Goal: Transaction & Acquisition: Purchase product/service

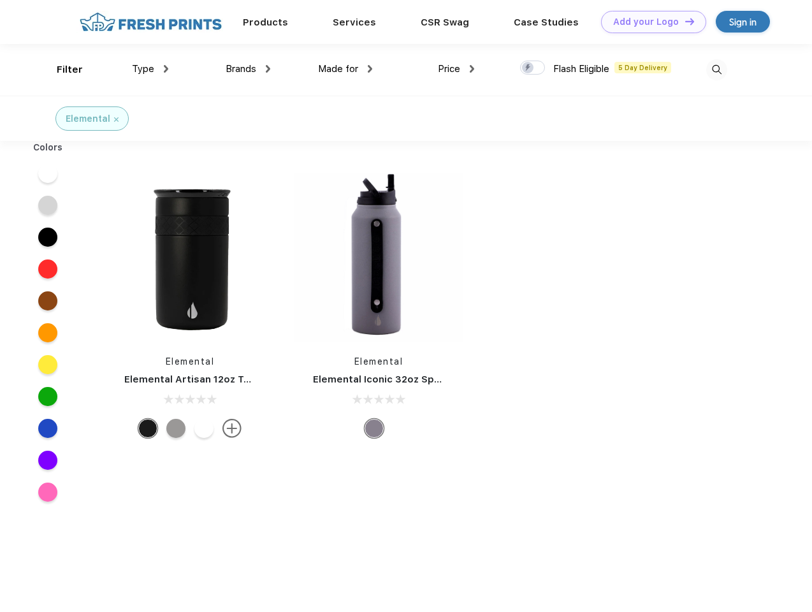
click at [649, 22] on link "Add your Logo Design Tool" at bounding box center [653, 22] width 105 height 22
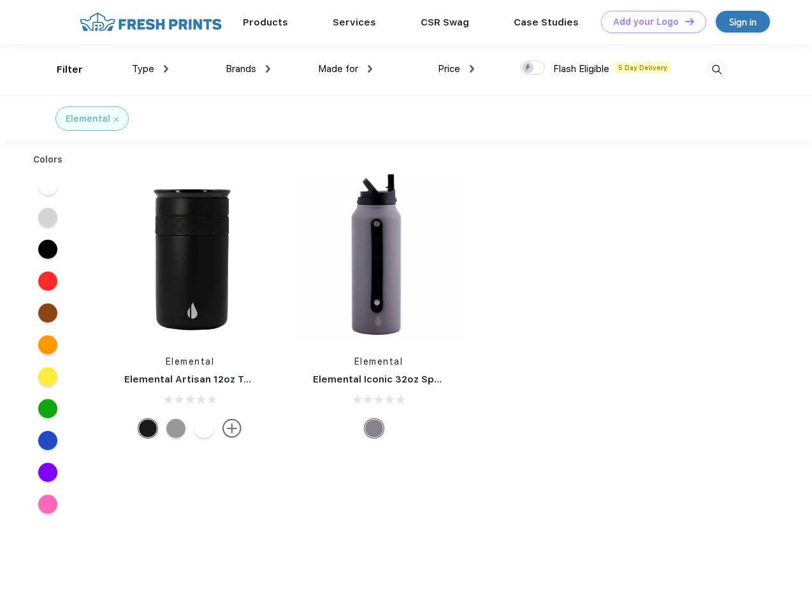
click at [0, 0] on div "Design Tool" at bounding box center [0, 0] width 0 height 0
click at [684, 21] on link "Add your Logo Design Tool" at bounding box center [653, 22] width 105 height 22
click at [61, 69] on div "Filter" at bounding box center [70, 69] width 26 height 15
click at [150, 69] on span "Type" at bounding box center [143, 68] width 22 height 11
click at [248, 69] on span "Brands" at bounding box center [241, 68] width 31 height 11
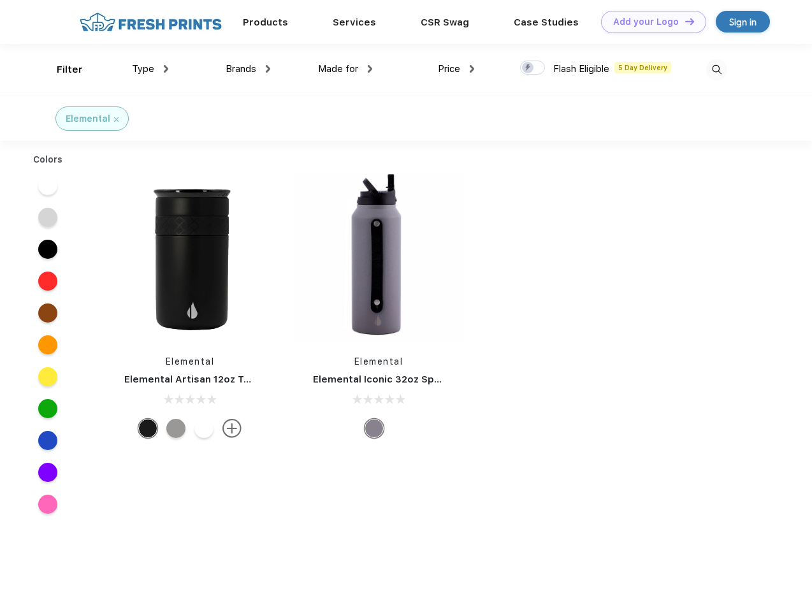
click at [345, 69] on span "Made for" at bounding box center [338, 68] width 40 height 11
click at [456, 69] on span "Price" at bounding box center [449, 68] width 22 height 11
click at [533, 68] on div at bounding box center [532, 68] width 25 height 14
click at [528, 68] on input "checkbox" at bounding box center [524, 64] width 8 height 8
checkbox input "true"
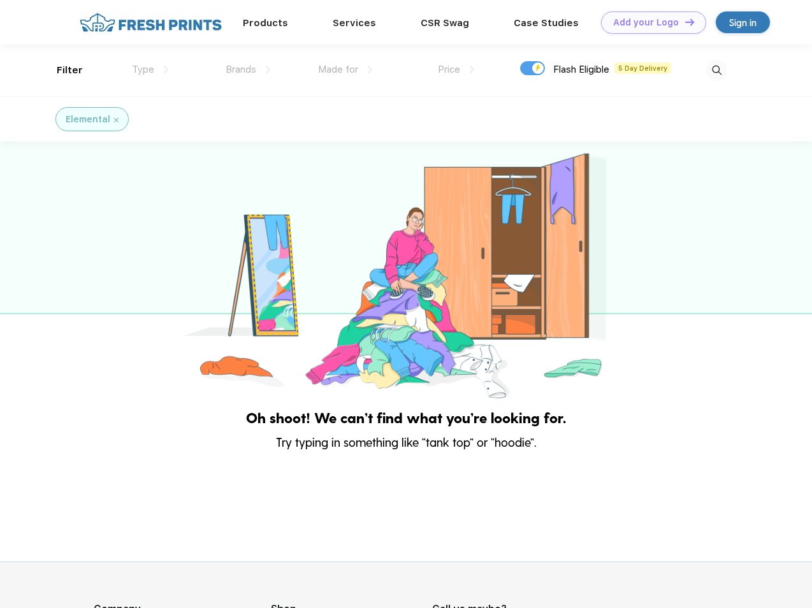
click at [716, 69] on img at bounding box center [716, 70] width 21 height 21
